Goal: Task Accomplishment & Management: Manage account settings

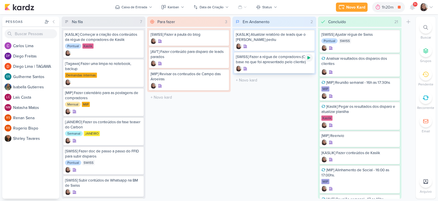
click at [306, 56] on div at bounding box center [309, 58] width 8 height 8
click at [429, 3] on div at bounding box center [427, 7] width 14 height 8
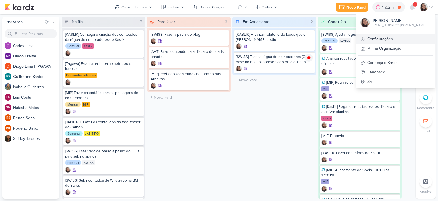
click at [387, 35] on link "Configurações" at bounding box center [396, 38] width 80 height 9
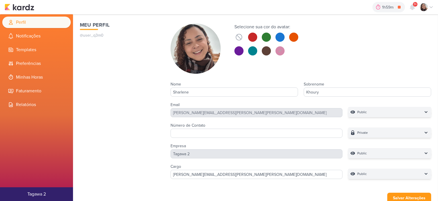
click at [43, 71] on ul "Perfil Notificações Templates Preferências Minhas Horas Faturamento" at bounding box center [36, 64] width 73 height 94
click at [43, 74] on li "Minhas Horas" at bounding box center [36, 76] width 68 height 11
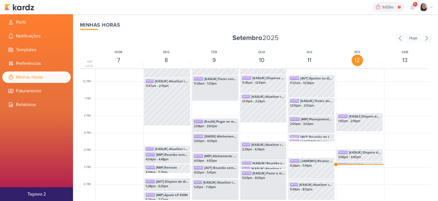
scroll to position [220, 0]
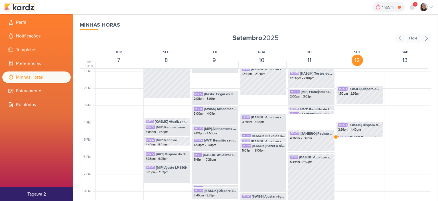
click at [19, 7] on img at bounding box center [20, 7] width 30 height 7
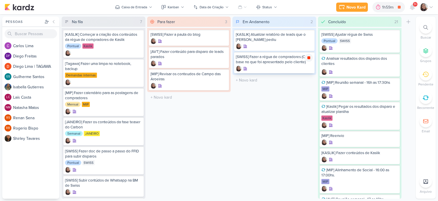
click at [308, 57] on icon at bounding box center [309, 57] width 3 height 3
click at [431, 8] on icon at bounding box center [431, 7] width 3 height 1
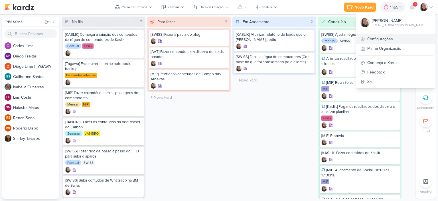
click at [383, 36] on link "Configurações" at bounding box center [396, 38] width 80 height 9
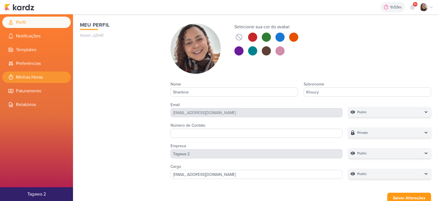
click at [22, 74] on li "Minhas Horas" at bounding box center [36, 76] width 68 height 11
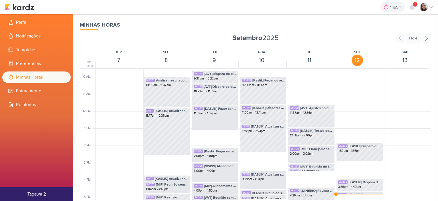
scroll to position [192, 0]
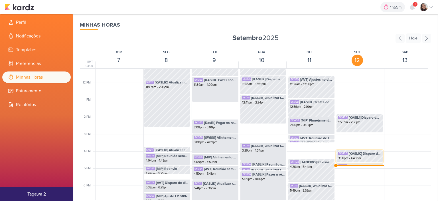
click at [353, 162] on div "SK1406 [KASLIK] Disparo do dia 12/09 - LEADS NOVOS E ANTIGOS 3:56pm - 4:40pm" at bounding box center [359, 156] width 47 height 13
select select "pm"
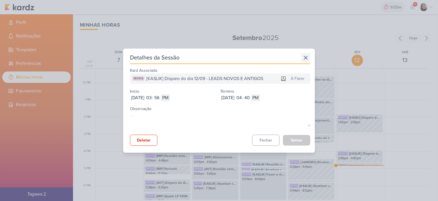
click at [303, 60] on icon at bounding box center [305, 57] width 9 height 9
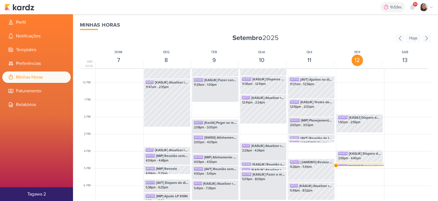
click at [346, 164] on div "SK1388" at bounding box center [342, 165] width 9 height 3
select select "pm"
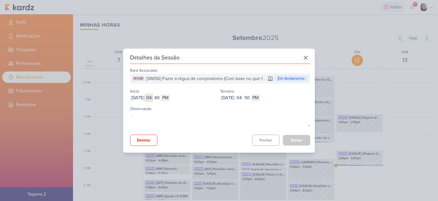
click at [152, 94] on input "04" at bounding box center [149, 97] width 7 height 7
type input "10"
click at [160, 97] on input "40" at bounding box center [157, 97] width 7 height 7
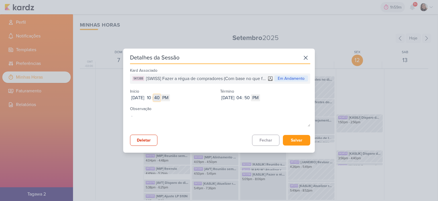
click at [160, 97] on input "40" at bounding box center [157, 97] width 7 height 7
type input "00"
click at [243, 98] on input "04" at bounding box center [239, 97] width 7 height 7
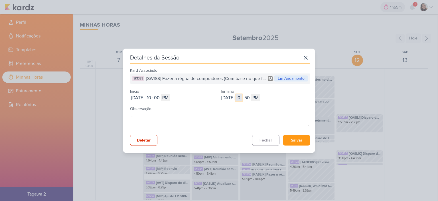
type input "01"
click at [298, 142] on button "Salvar" at bounding box center [296, 140] width 27 height 11
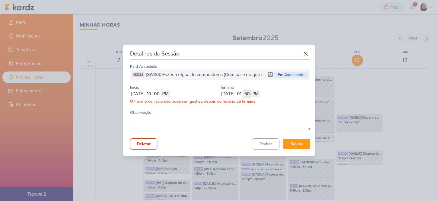
click at [251, 94] on input "50" at bounding box center [247, 93] width 7 height 7
type input "49"
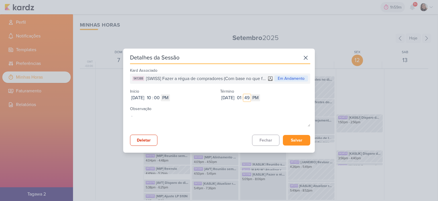
type input "49"
click at [290, 135] on button "Salvar" at bounding box center [296, 140] width 27 height 11
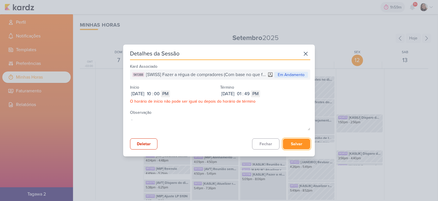
click at [307, 144] on button "Salvar" at bounding box center [296, 143] width 27 height 11
click at [251, 93] on input "49" at bounding box center [247, 93] width 7 height 7
click at [170, 93] on select "AM PM" at bounding box center [165, 93] width 9 height 7
select select "am"
click at [170, 90] on select "AM PM" at bounding box center [165, 93] width 9 height 7
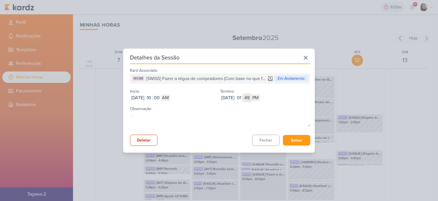
click at [251, 98] on input "49" at bounding box center [247, 97] width 7 height 7
type input "50"
click at [291, 134] on div "Kard Associado SK1388 [SWISS] Fazer a régua de compradores (Com base no que foi…" at bounding box center [220, 105] width 180 height 79
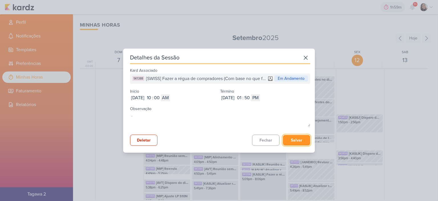
click at [291, 135] on button "Salvar" at bounding box center [296, 140] width 27 height 11
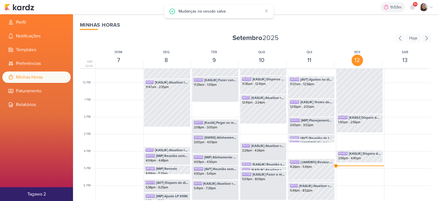
scroll to position [163, 0]
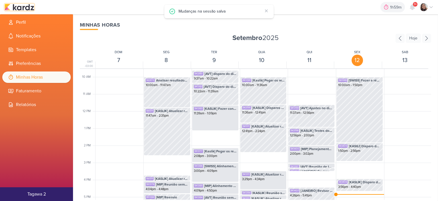
click at [26, 9] on img at bounding box center [20, 7] width 30 height 7
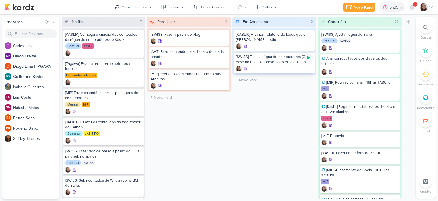
click at [310, 58] on icon at bounding box center [309, 57] width 5 height 5
click at [433, 7] on icon at bounding box center [431, 7] width 3 height 1
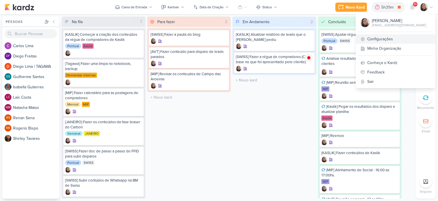
click at [383, 41] on link "Configurações" at bounding box center [396, 38] width 80 height 9
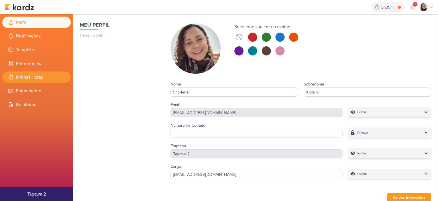
click at [47, 73] on li "Minhas Horas" at bounding box center [36, 76] width 68 height 11
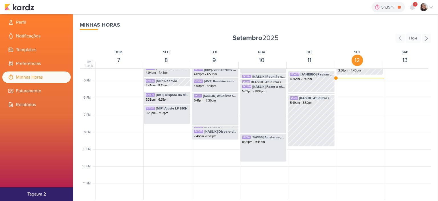
scroll to position [280, 0]
click at [306, 92] on span "[JANEIRO] Reenvio de Janeiro" at bounding box center [317, 94] width 32 height 5
select select "pm"
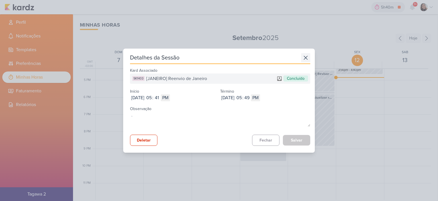
click at [302, 58] on icon at bounding box center [305, 57] width 9 height 9
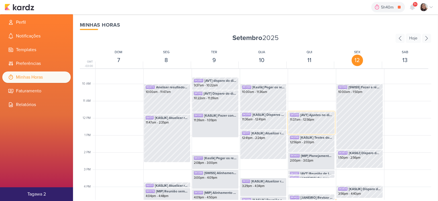
scroll to position [166, 0]
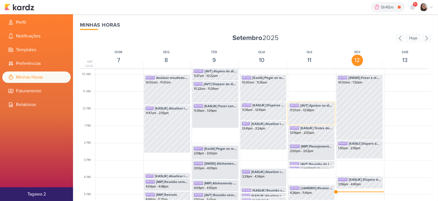
click at [297, 110] on div "11:37am - 12:56pm" at bounding box center [311, 110] width 43 height 5
select select "pm"
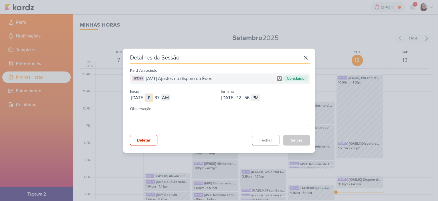
click at [152, 97] on input "11" at bounding box center [149, 97] width 7 height 7
type input "12"
click at [160, 96] on input "37" at bounding box center [157, 97] width 7 height 7
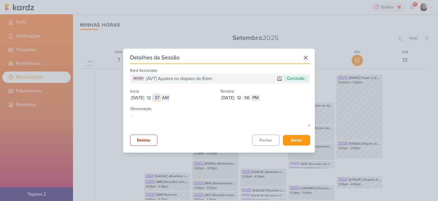
click at [160, 96] on input "37" at bounding box center [157, 97] width 7 height 7
type input "48"
click at [152, 98] on input "12" at bounding box center [149, 97] width 7 height 7
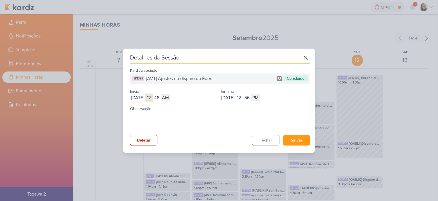
type input "9"
click at [299, 139] on button "Salvar" at bounding box center [296, 140] width 27 height 11
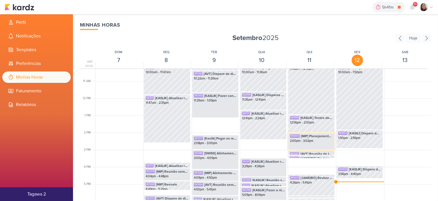
scroll to position [109, 0]
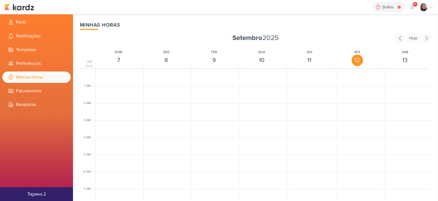
scroll to position [135, 0]
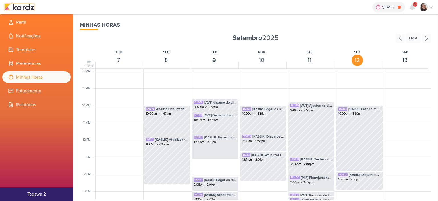
click at [29, 9] on img at bounding box center [20, 7] width 30 height 7
